Goal: Ask a question

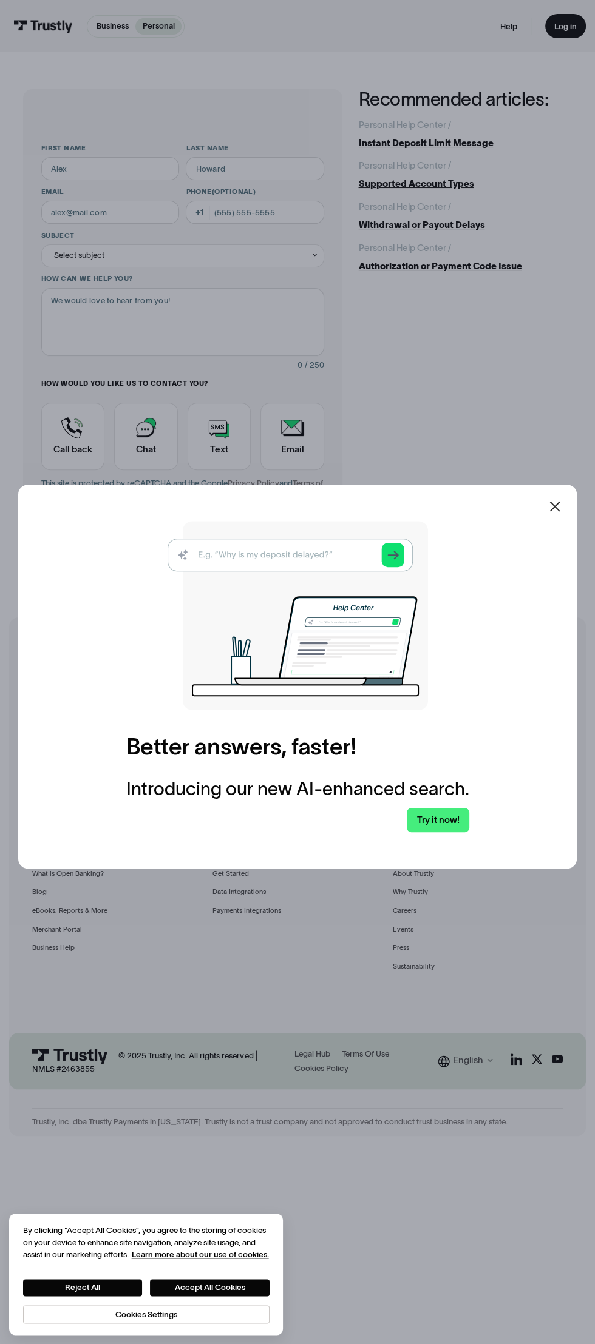
click at [481, 440] on div at bounding box center [297, 672] width 595 height 1344
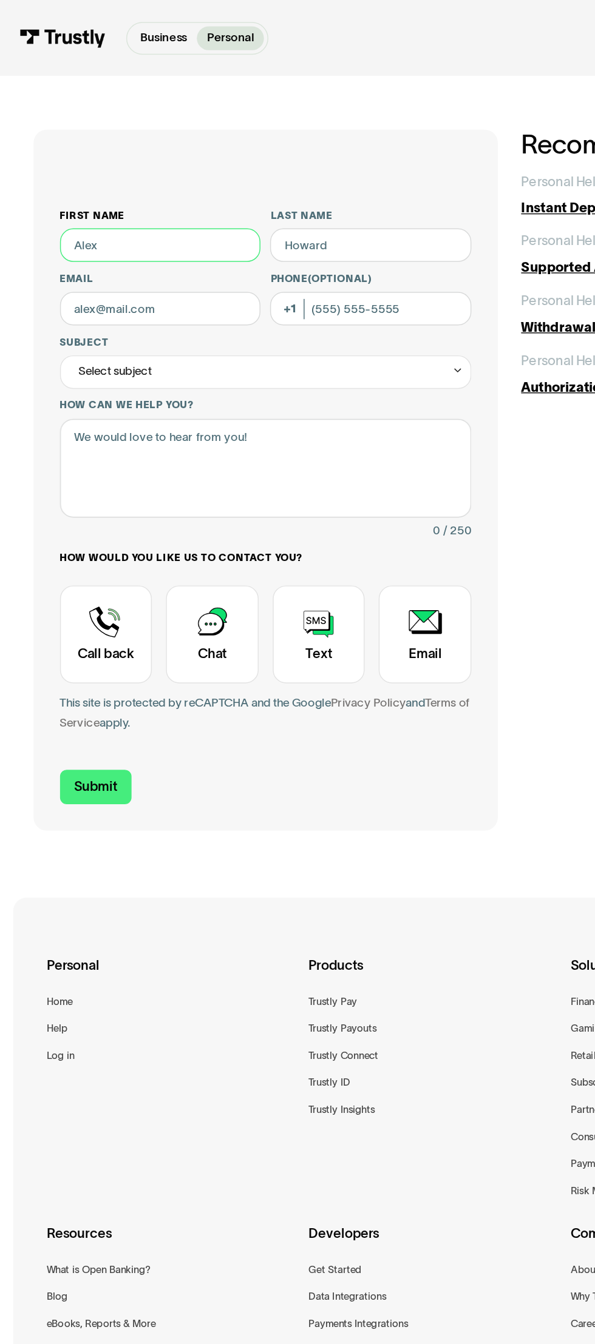
click at [125, 168] on input "First name" at bounding box center [110, 168] width 138 height 23
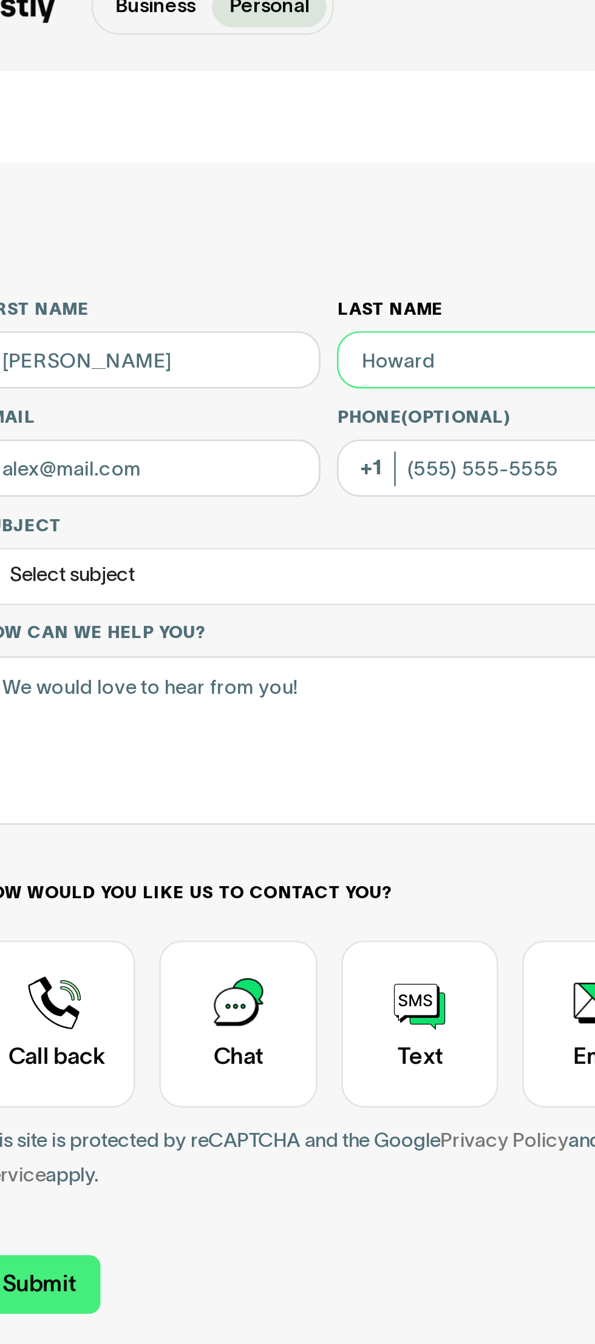
click at [241, 167] on input "Last name" at bounding box center [255, 168] width 138 height 23
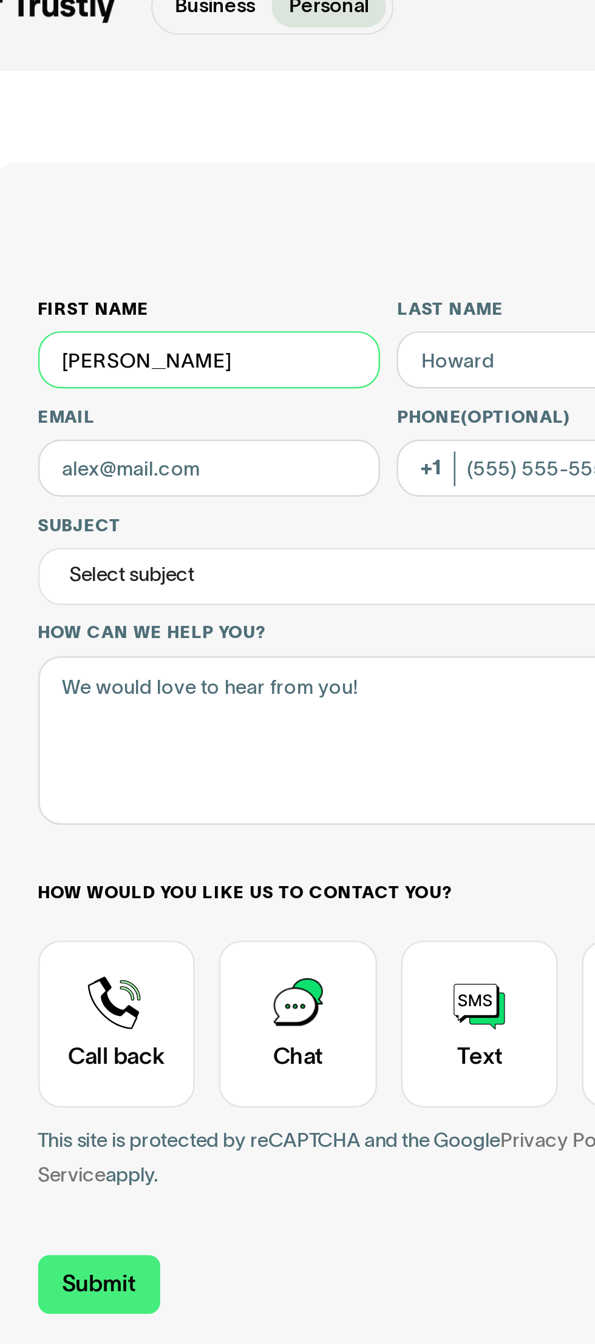
click at [158, 170] on input "[PERSON_NAME]" at bounding box center [110, 168] width 138 height 23
type input "[PERSON_NAME]"
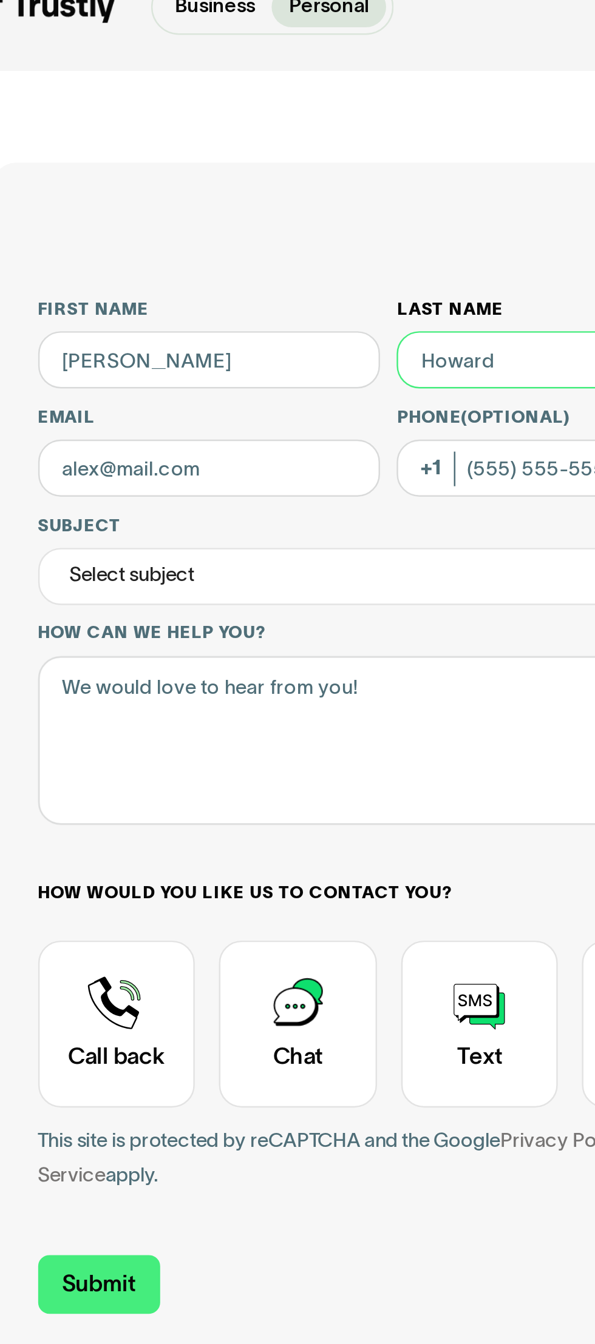
click at [223, 170] on input "Last name" at bounding box center [255, 168] width 138 height 23
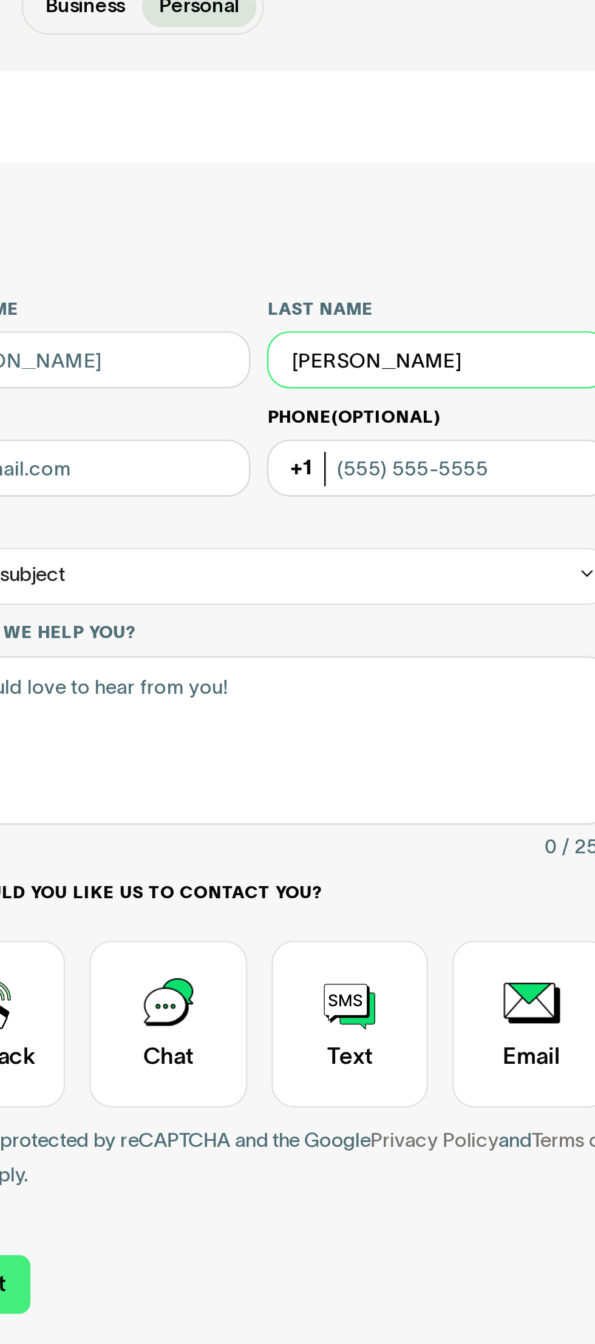
type input "[PERSON_NAME]"
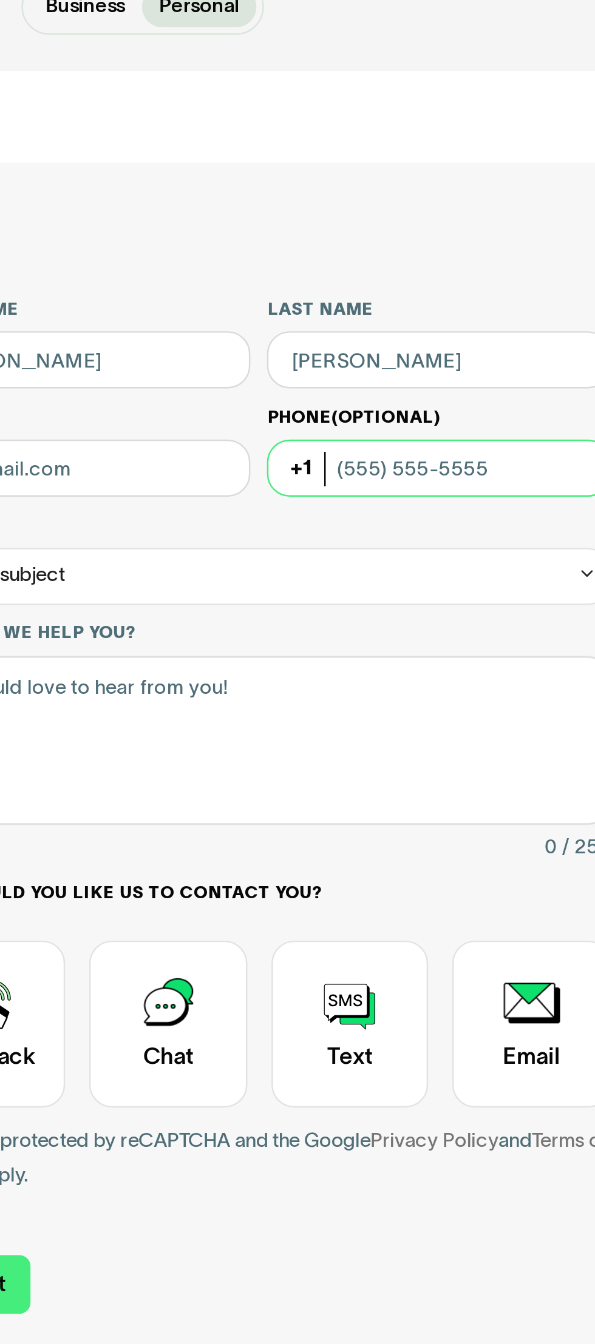
click at [277, 213] on input "Phone (Optional)" at bounding box center [255, 212] width 138 height 23
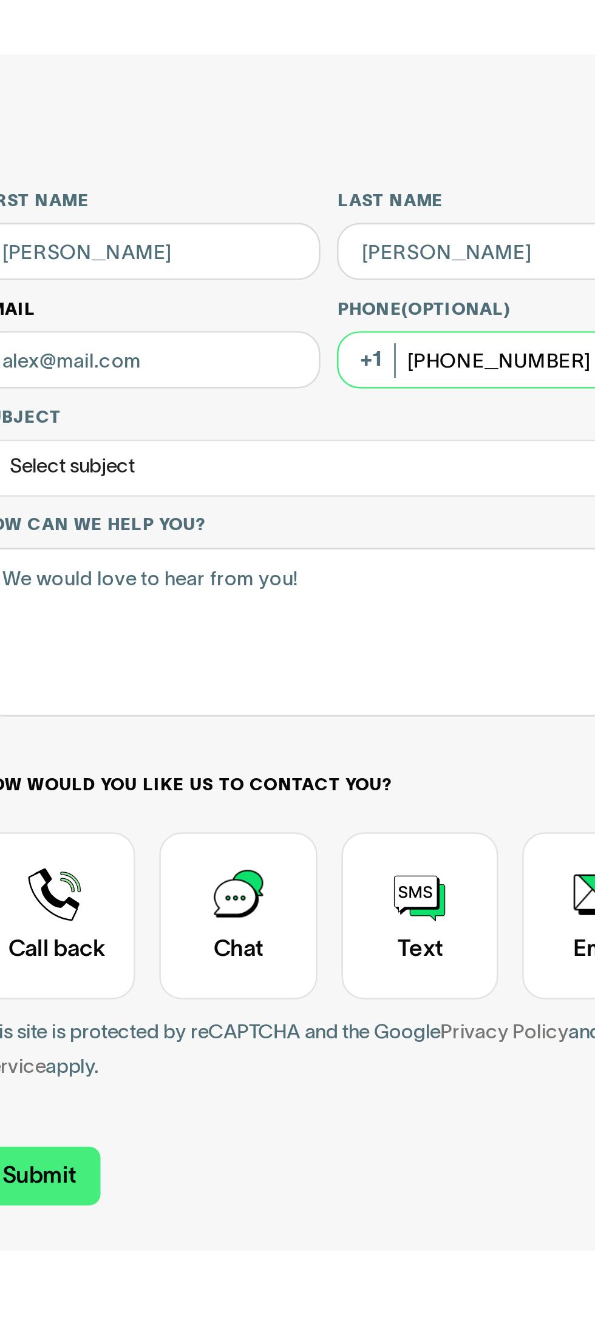
type input "[PHONE_NUMBER]"
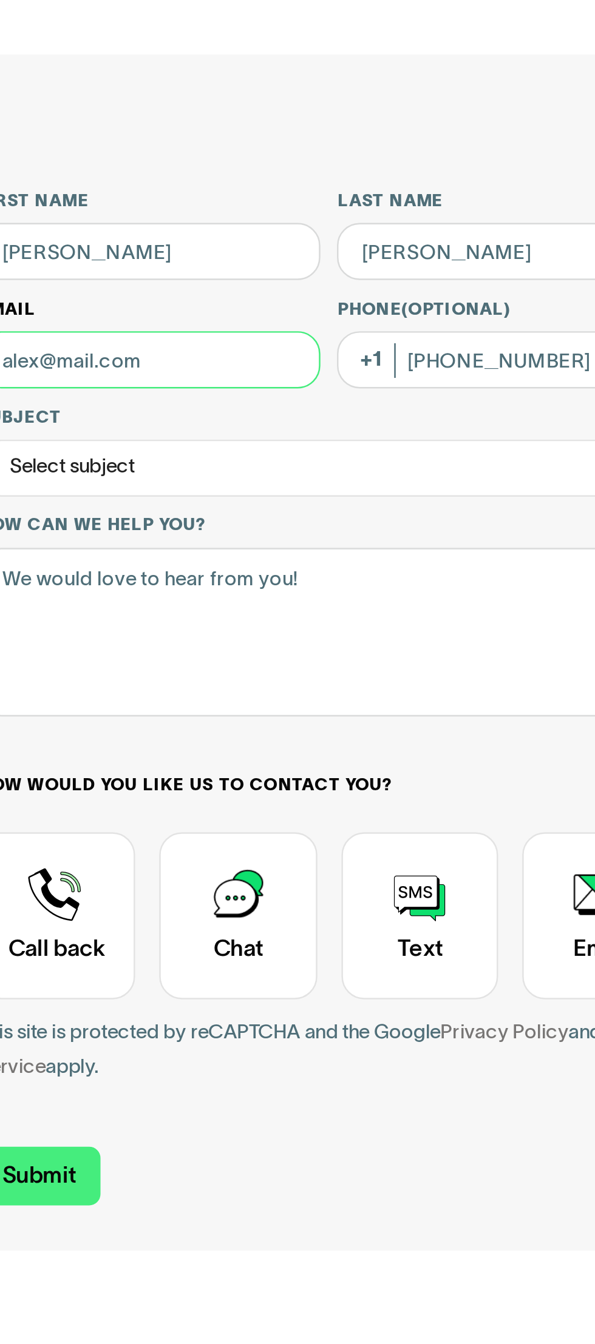
click at [130, 213] on input "Email" at bounding box center [110, 212] width 138 height 23
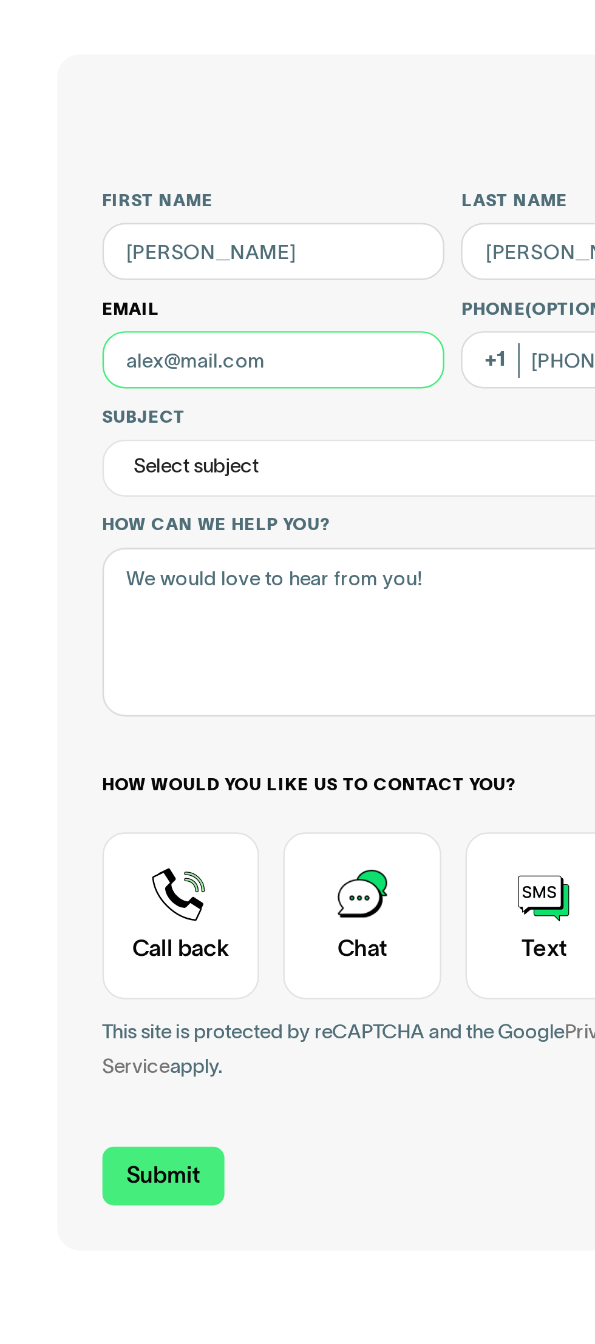
type input "[EMAIL_ADDRESS][DOMAIN_NAME]"
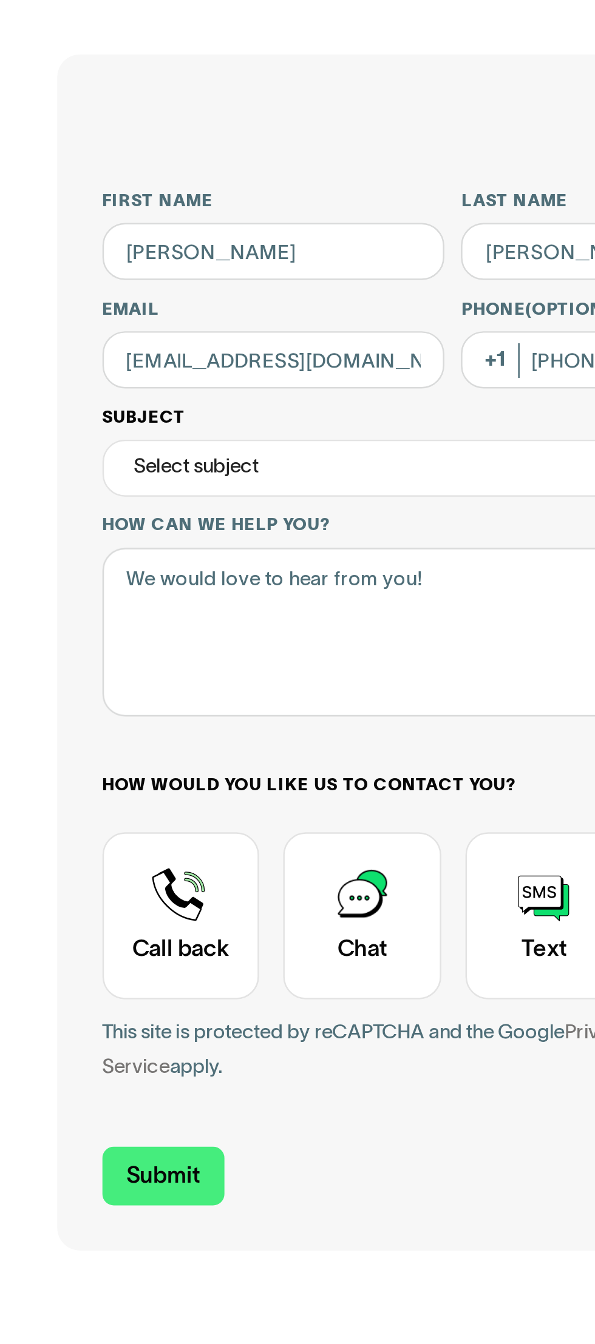
click at [198, 257] on div "Select subject" at bounding box center [182, 255] width 283 height 23
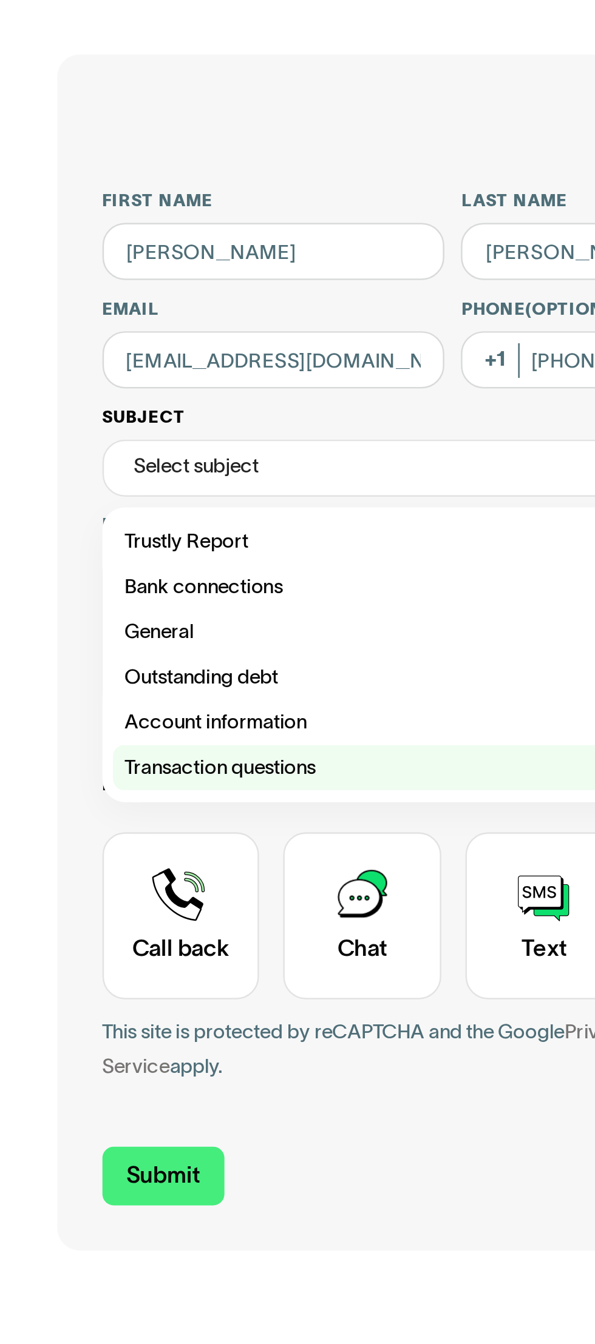
click at [123, 378] on div "Contact Trustly Support" at bounding box center [182, 377] width 274 height 18
type input "**********"
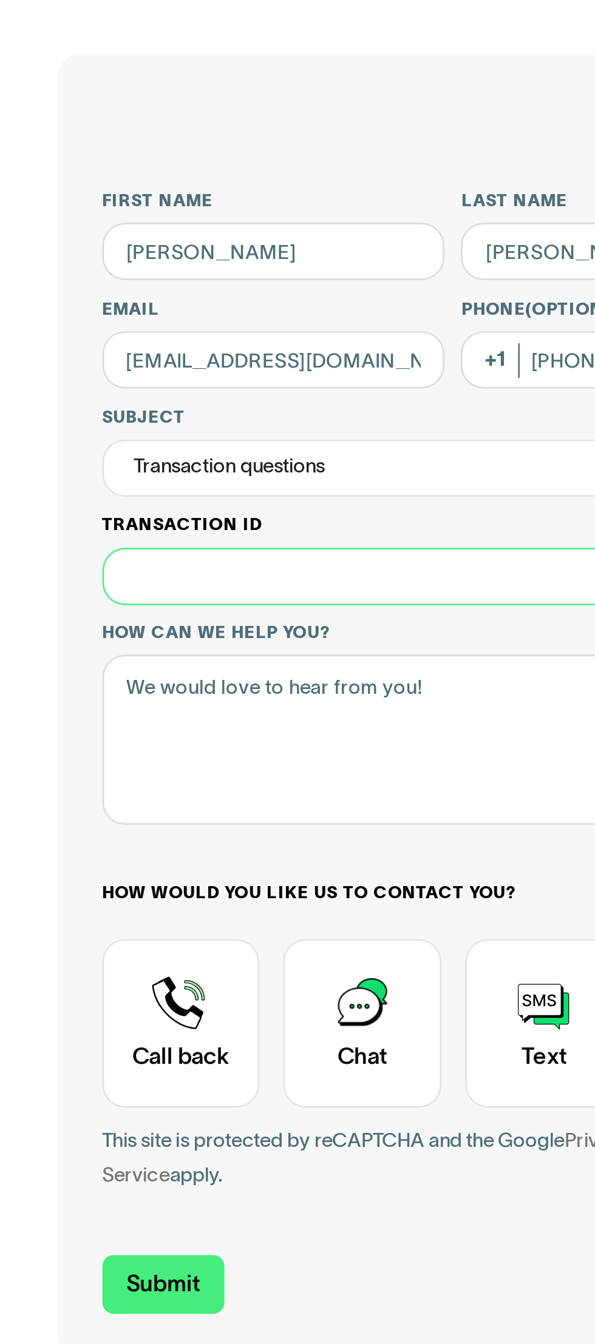
click at [181, 298] on input "Transaction ID" at bounding box center [182, 299] width 283 height 23
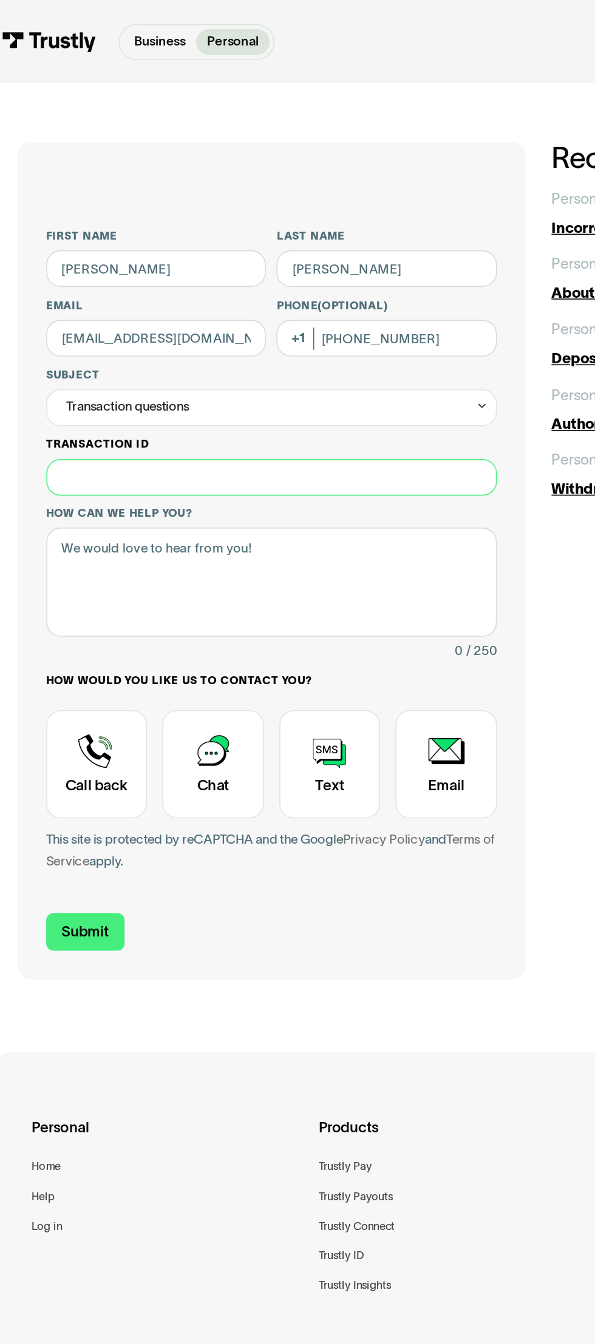
type input "**********"
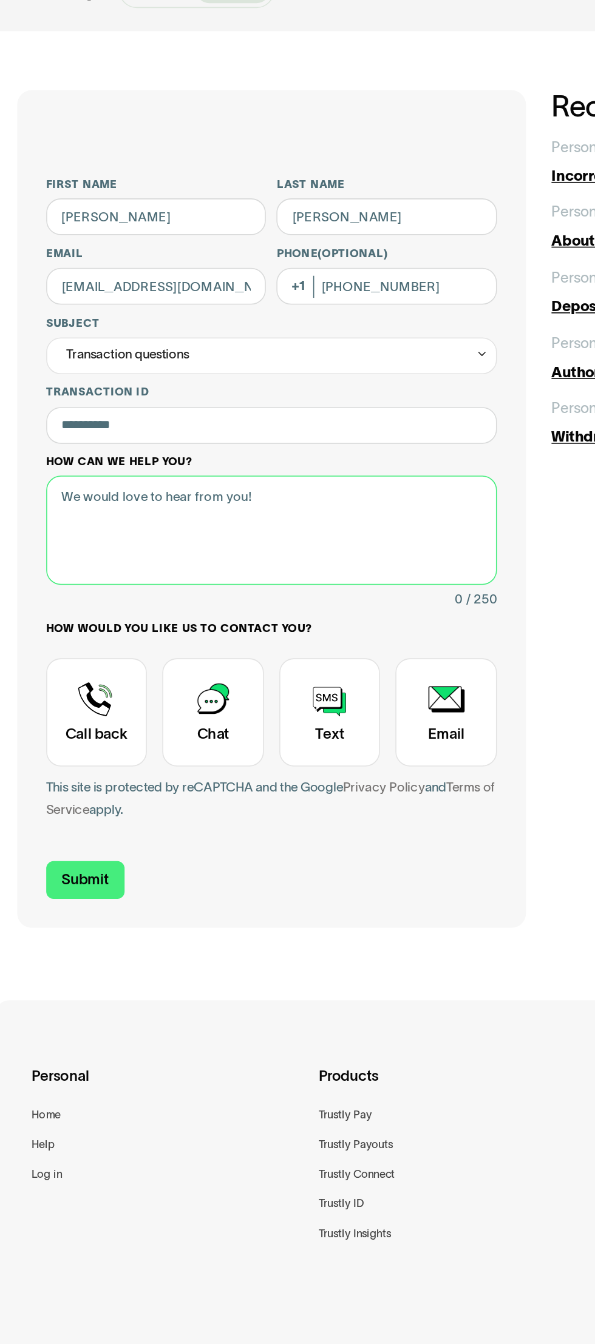
click at [251, 349] on textarea "How can we help you?" at bounding box center [182, 365] width 283 height 69
type textarea "I"
click at [248, 349] on textarea "How can we help you?" at bounding box center [182, 365] width 283 height 69
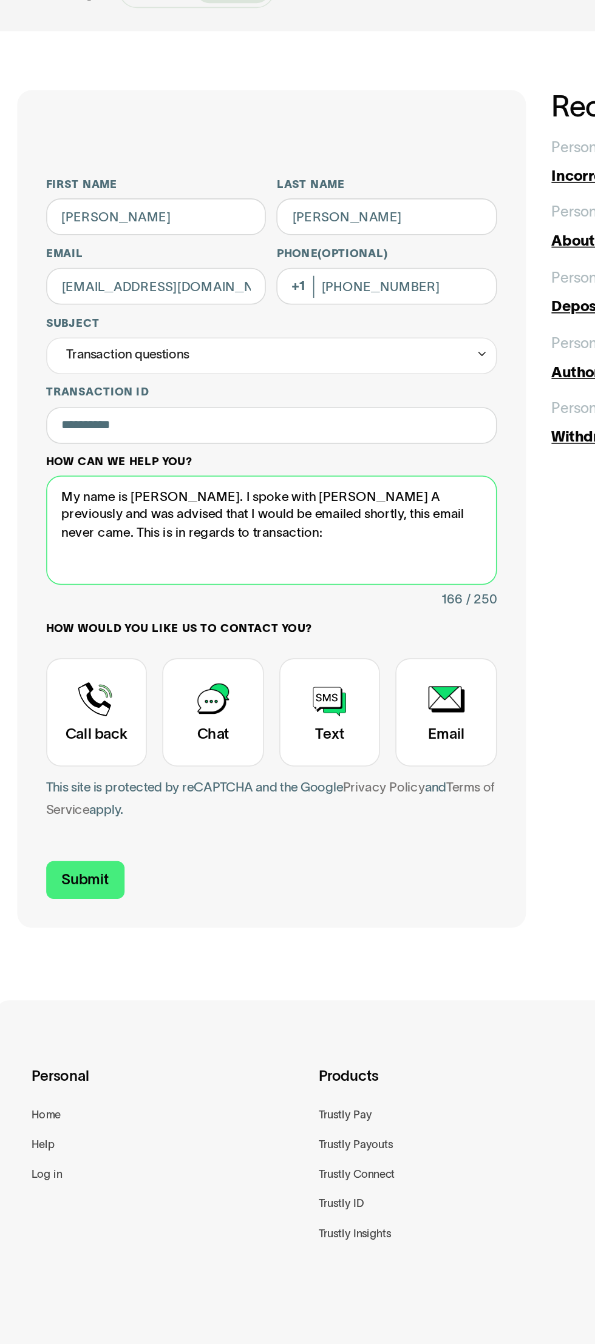
click at [172, 369] on textarea "My name is [PERSON_NAME]. I spoke with [PERSON_NAME] A previously and was advis…" at bounding box center [182, 365] width 283 height 69
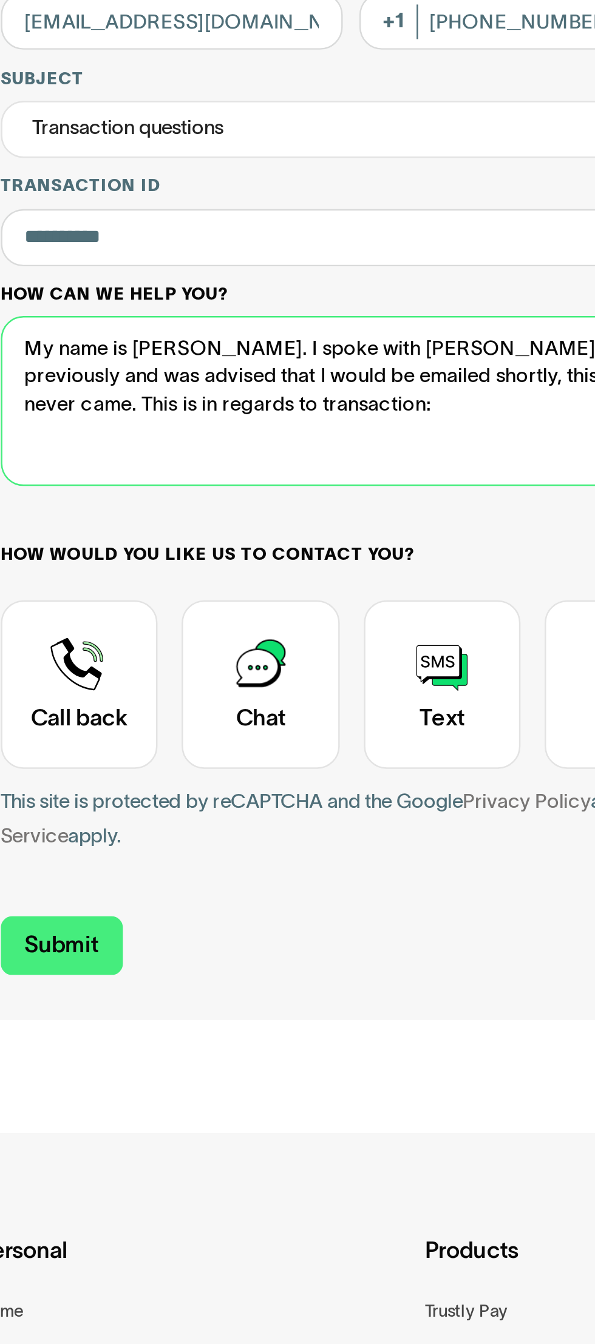
click at [161, 369] on textarea "My name is [PERSON_NAME]. I spoke with [PERSON_NAME] A previously and was advis…" at bounding box center [182, 365] width 283 height 69
paste textarea "[URL][DOMAIN_NAME]"
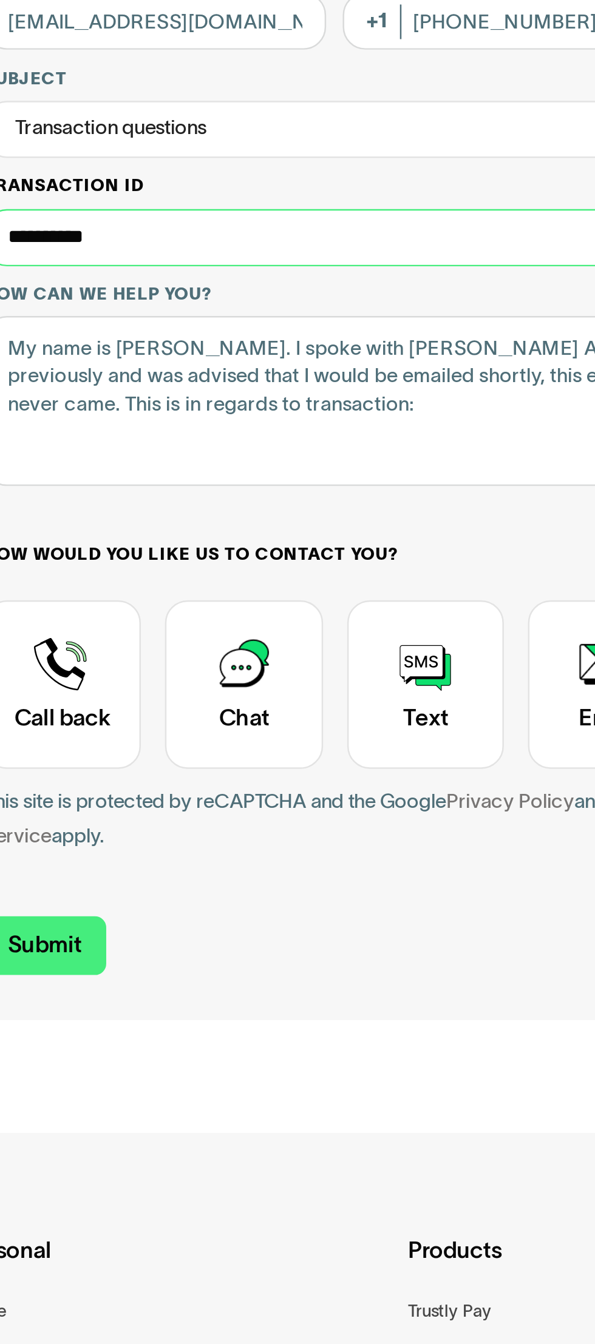
click at [124, 298] on input "**********" at bounding box center [182, 299] width 283 height 23
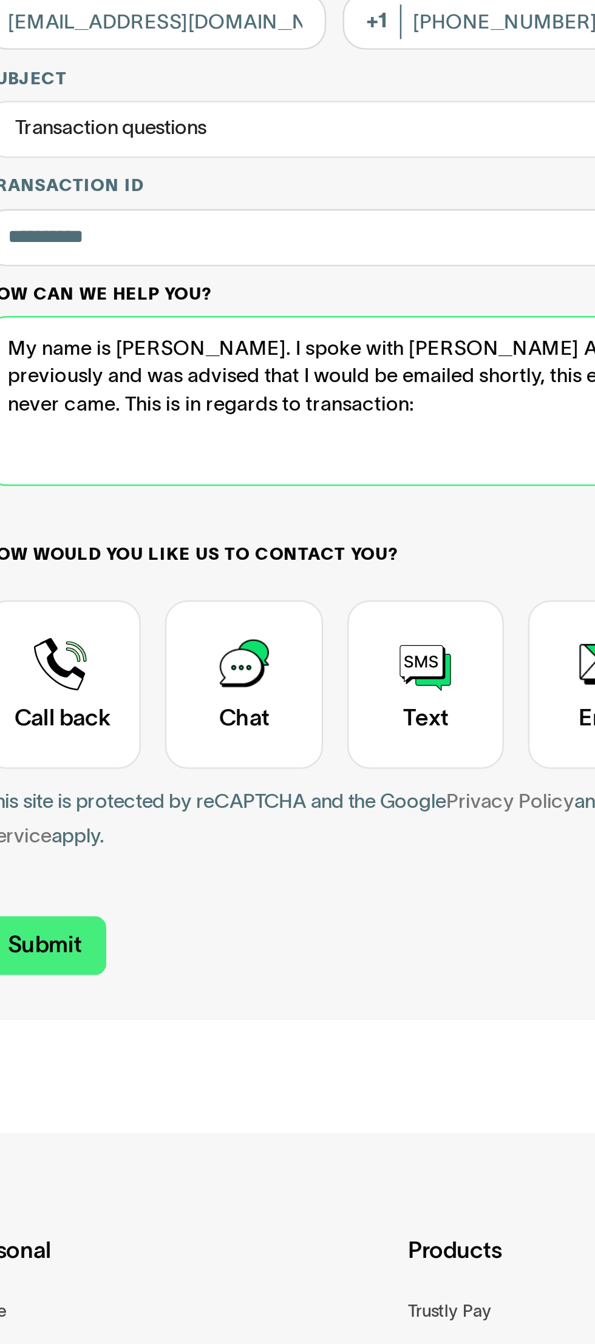
click at [182, 370] on textarea "My name is [PERSON_NAME]. I spoke with [PERSON_NAME] A previously and was advis…" at bounding box center [182, 365] width 283 height 69
click at [172, 369] on textarea "My name is [PERSON_NAME]. I spoke with [PERSON_NAME] A previously and was advis…" at bounding box center [182, 365] width 283 height 69
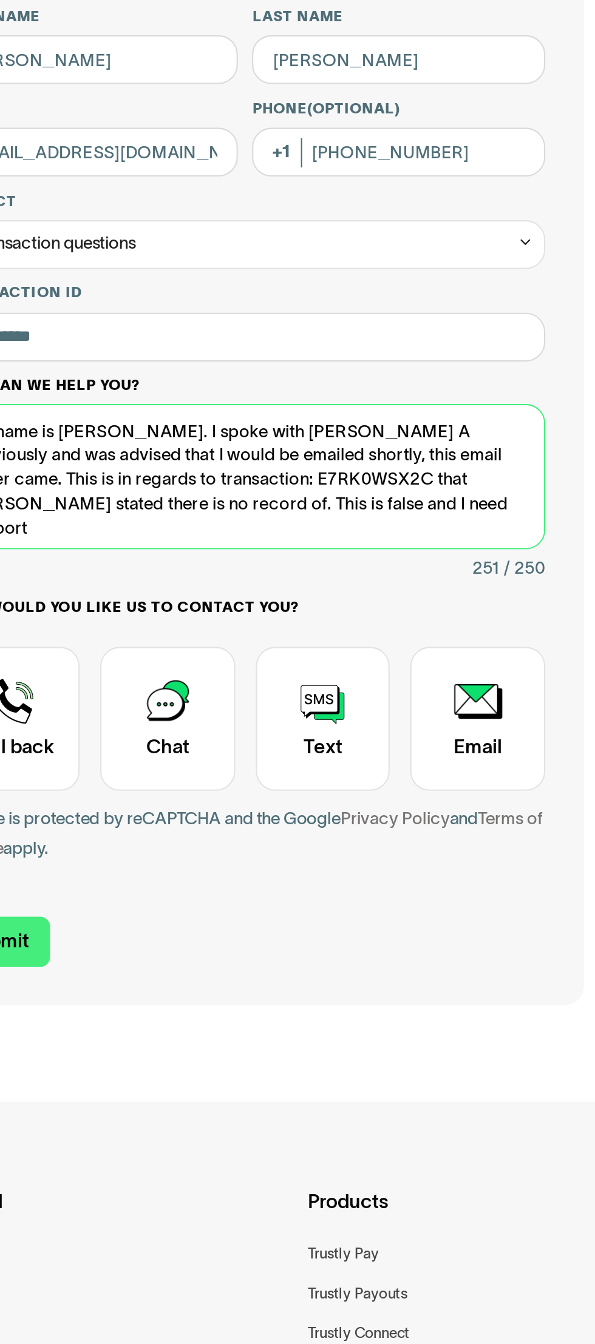
click at [268, 349] on textarea "My name is [PERSON_NAME]. I spoke with [PERSON_NAME] A previously and was advis…" at bounding box center [182, 365] width 283 height 69
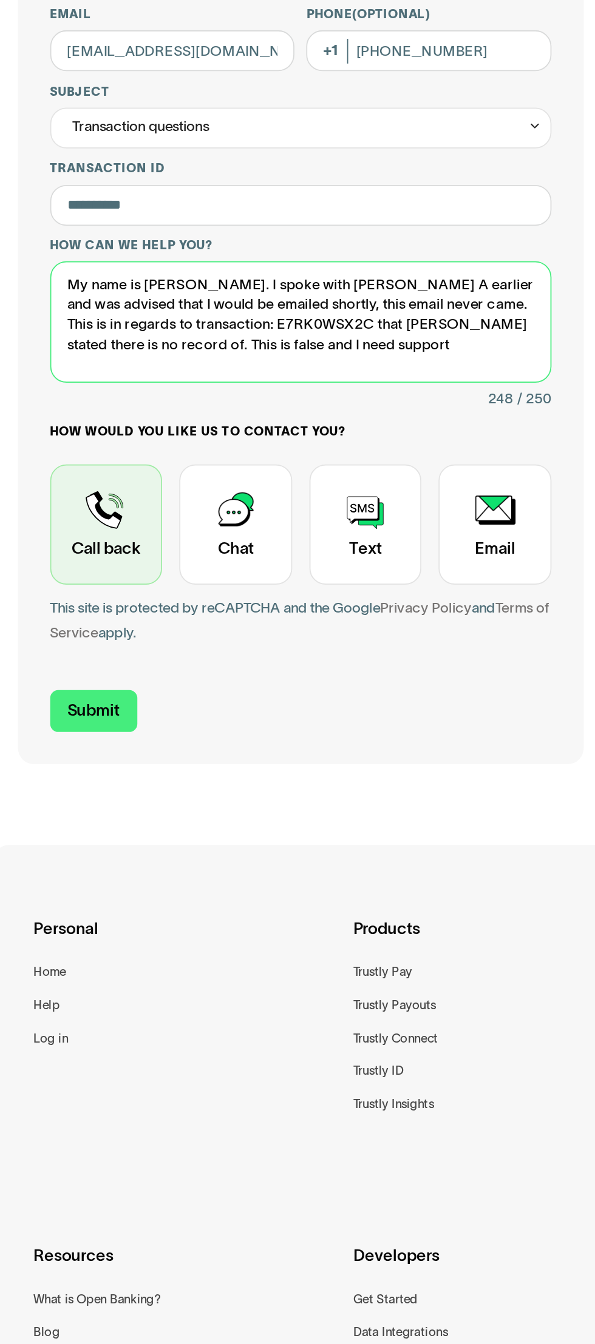
type textarea "My name is [PERSON_NAME]. I spoke with [PERSON_NAME] A earlier and was advised …"
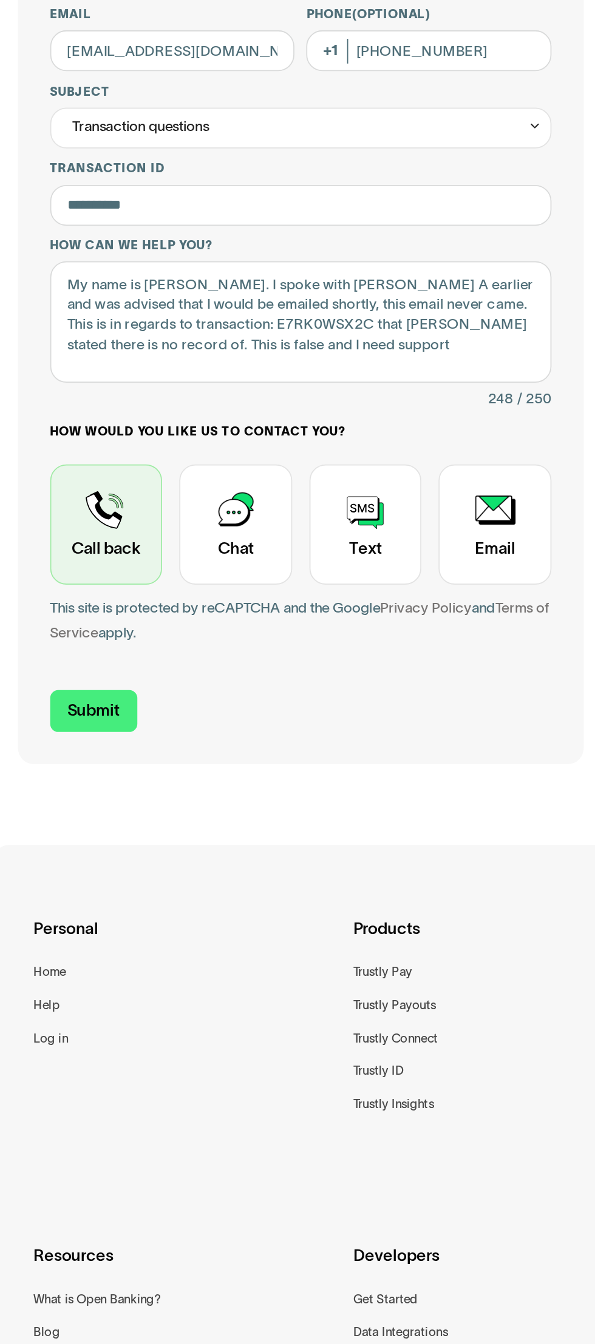
click at [56, 476] on div "Contact Trustly Support" at bounding box center [73, 479] width 64 height 67
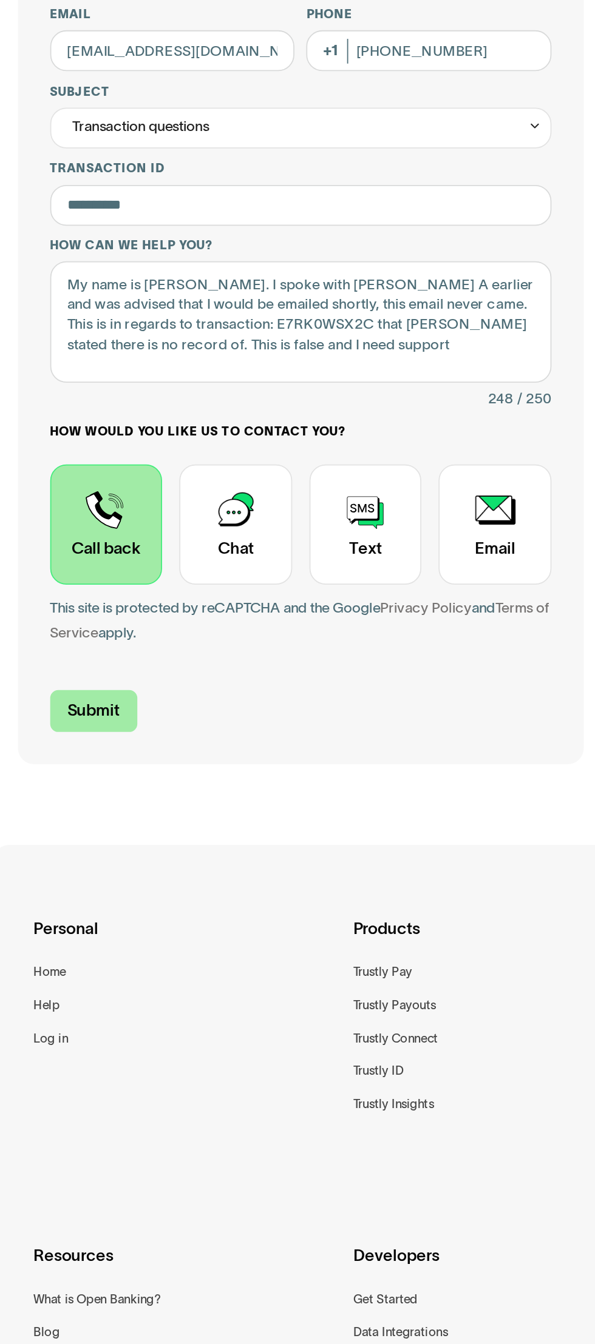
click at [55, 582] on input "Submit" at bounding box center [65, 585] width 49 height 24
type input "[PHONE_NUMBER]"
